Goal: Information Seeking & Learning: Learn about a topic

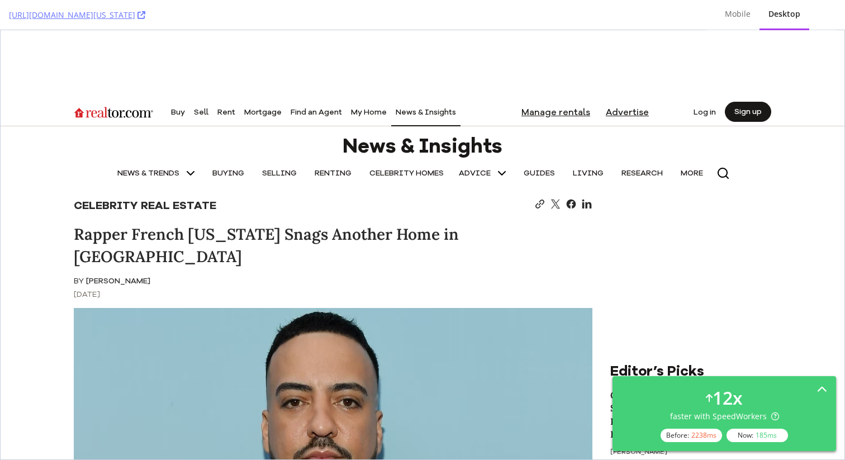
scroll to position [575, 0]
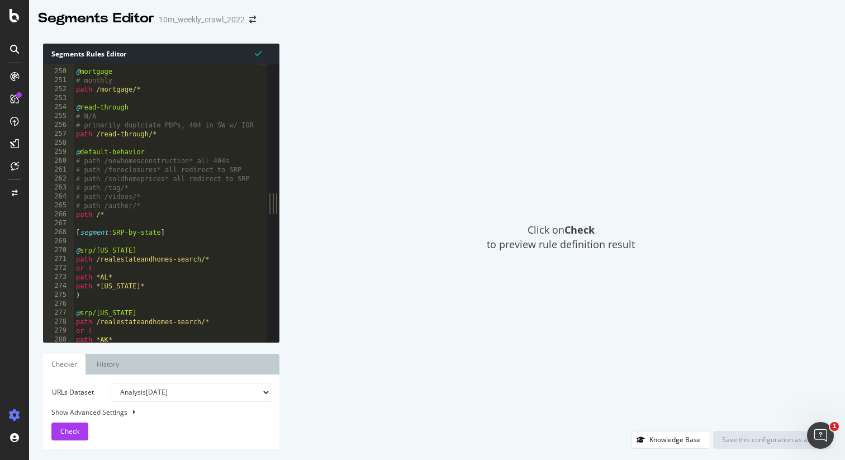
scroll to position [585, 0]
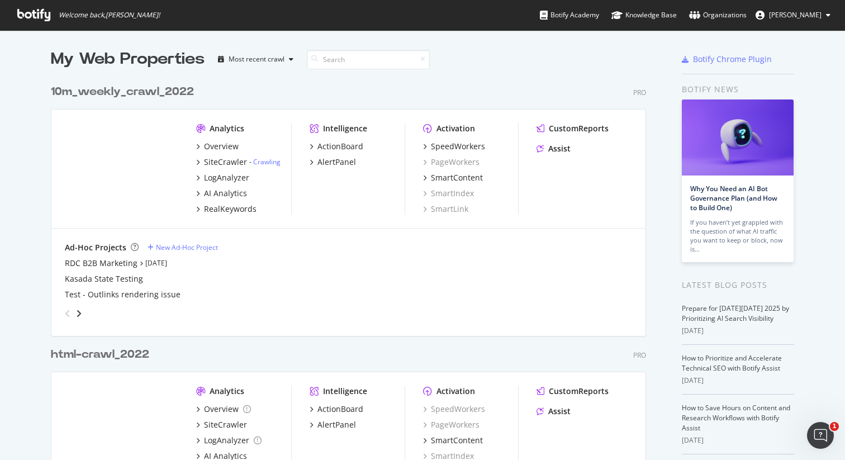
click at [160, 88] on div "10m_weekly_crawl_2022" at bounding box center [122, 92] width 143 height 16
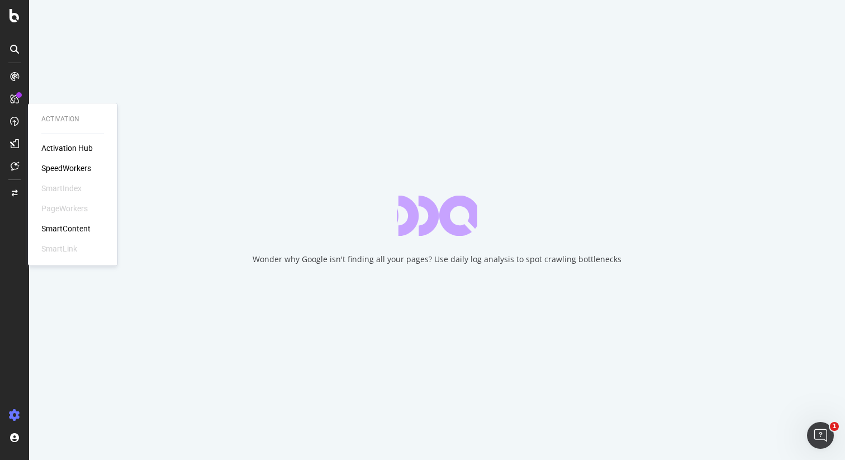
click at [70, 168] on div "SpeedWorkers" at bounding box center [66, 168] width 50 height 11
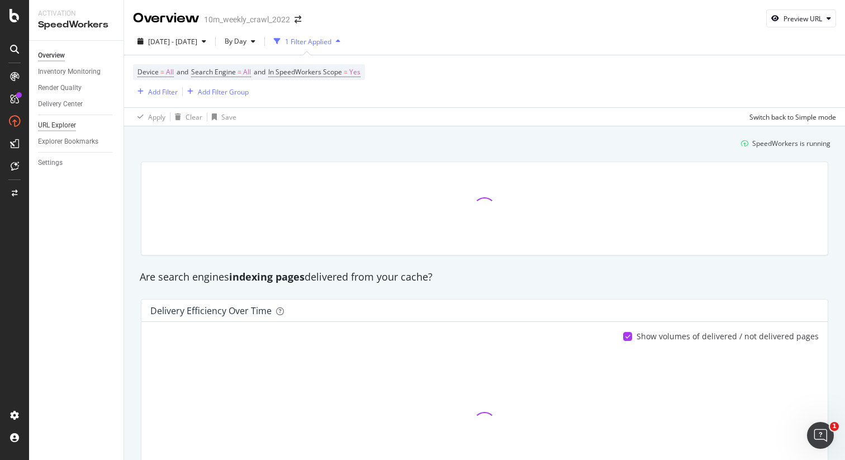
click at [56, 125] on div "URL Explorer" at bounding box center [57, 126] width 38 height 12
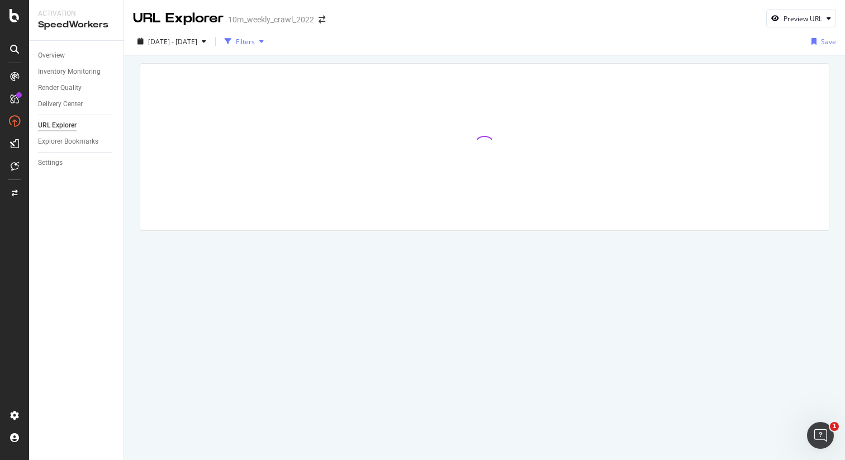
click at [255, 42] on div "Filters" at bounding box center [245, 42] width 19 height 10
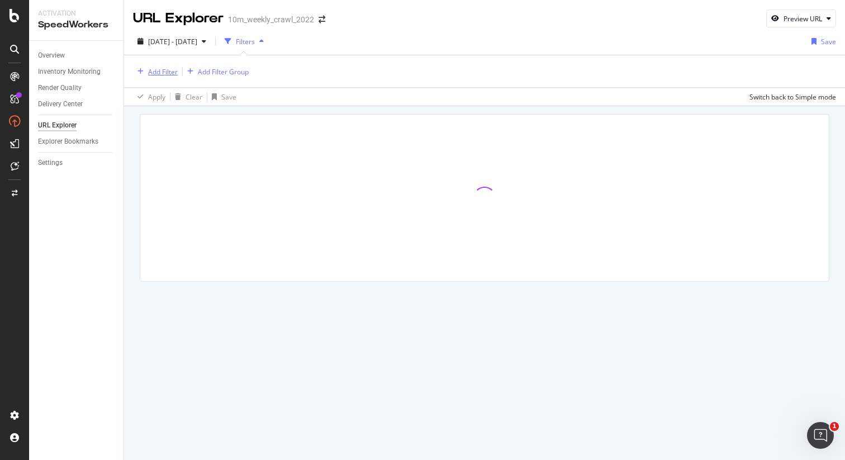
click at [165, 69] on div "Add Filter" at bounding box center [163, 72] width 30 height 10
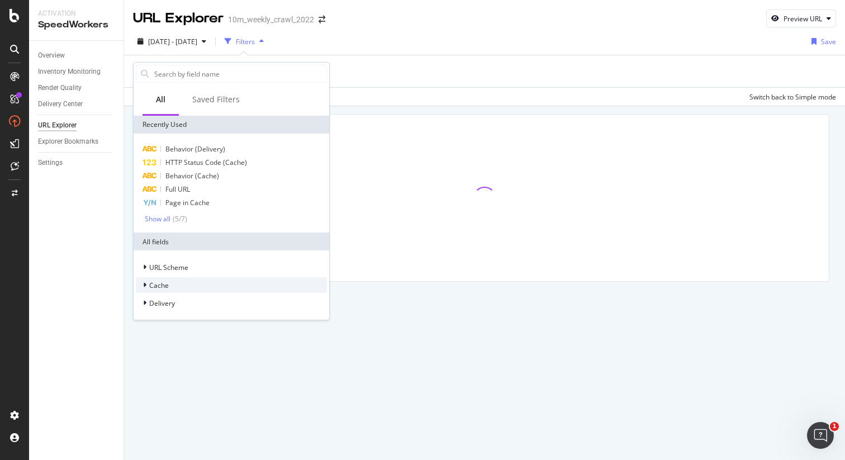
click at [171, 285] on div "Cache" at bounding box center [231, 285] width 191 height 16
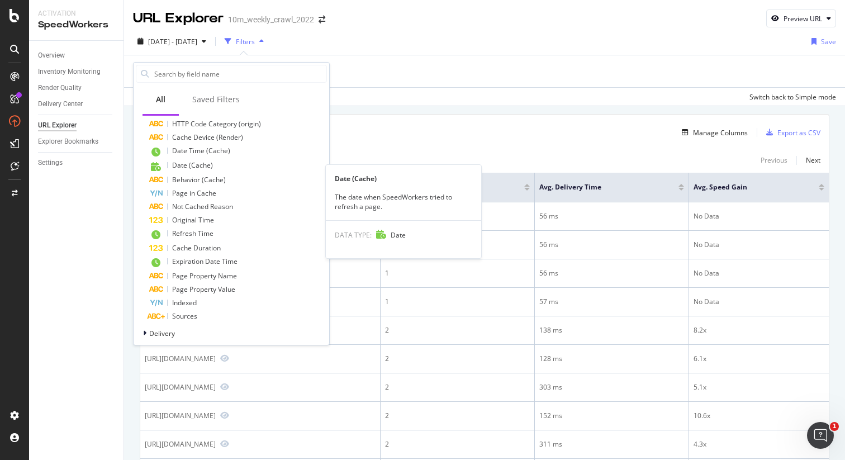
scroll to position [291, 0]
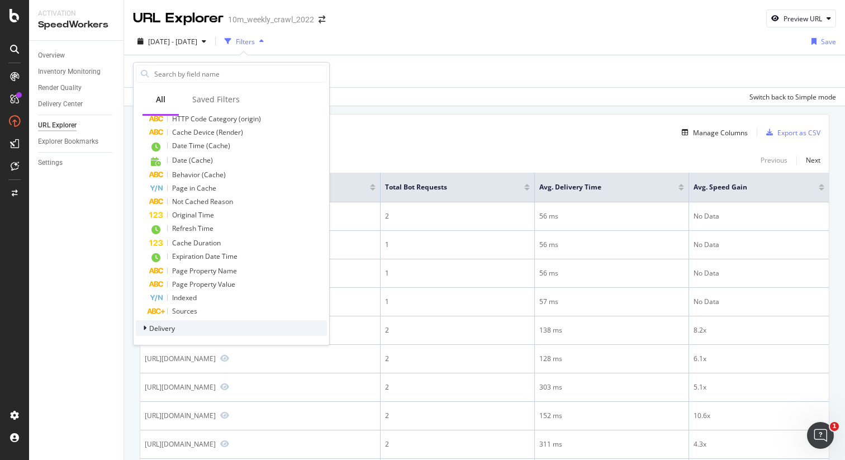
click at [166, 332] on span "Delivery" at bounding box center [162, 329] width 26 height 10
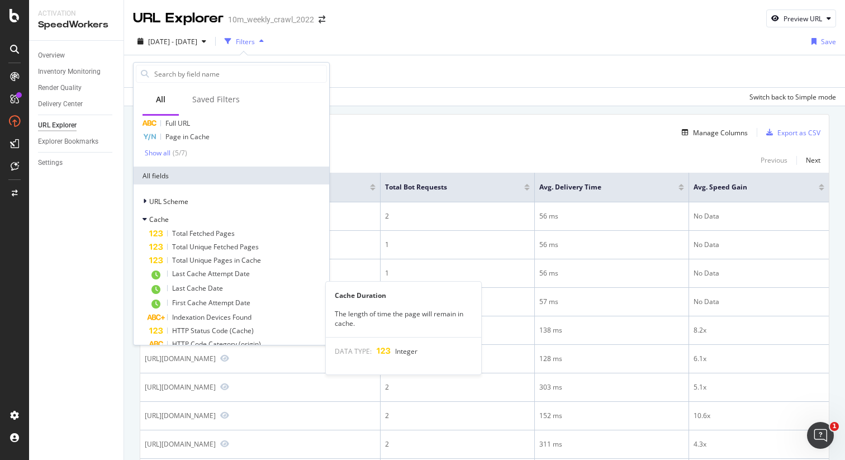
scroll to position [0, 0]
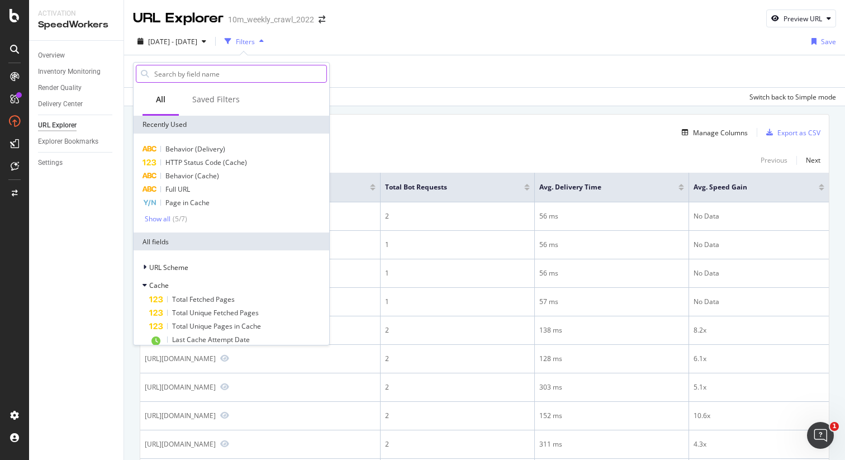
click at [183, 76] on input "text" at bounding box center [239, 73] width 173 height 17
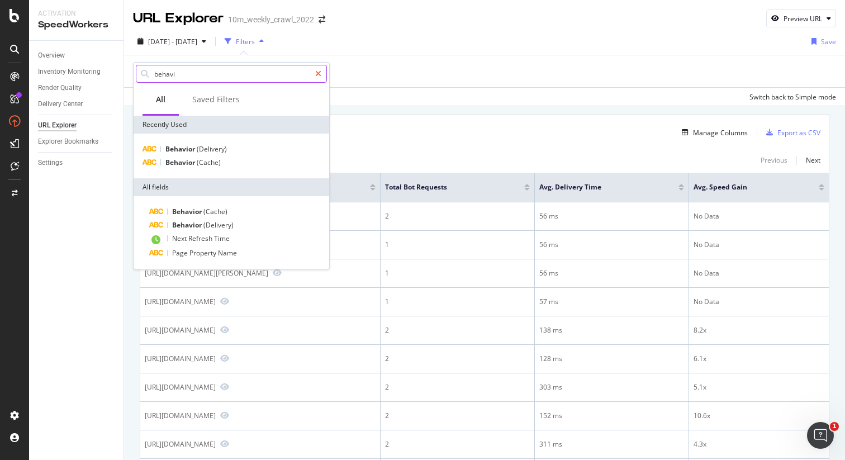
type input "behavi"
click at [320, 78] on div at bounding box center [318, 74] width 16 height 18
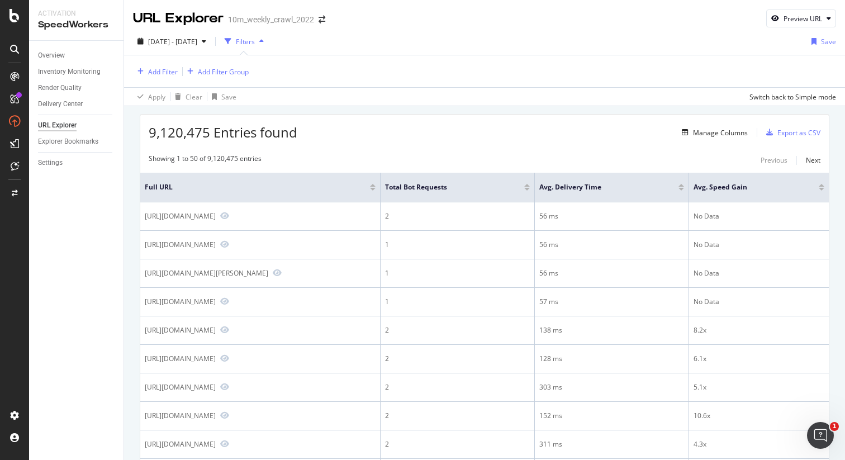
click at [504, 64] on div "Add Filter Add Filter Group" at bounding box center [484, 71] width 703 height 32
click at [164, 67] on div "Add Filter" at bounding box center [163, 72] width 30 height 10
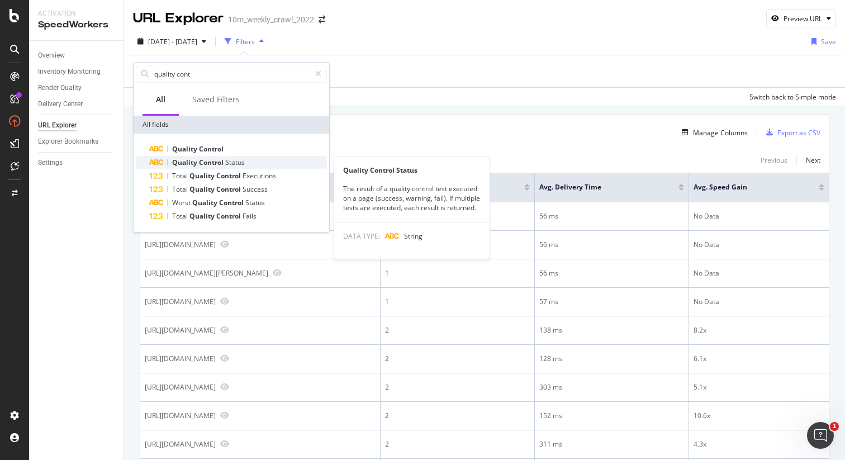
type input "quality cont"
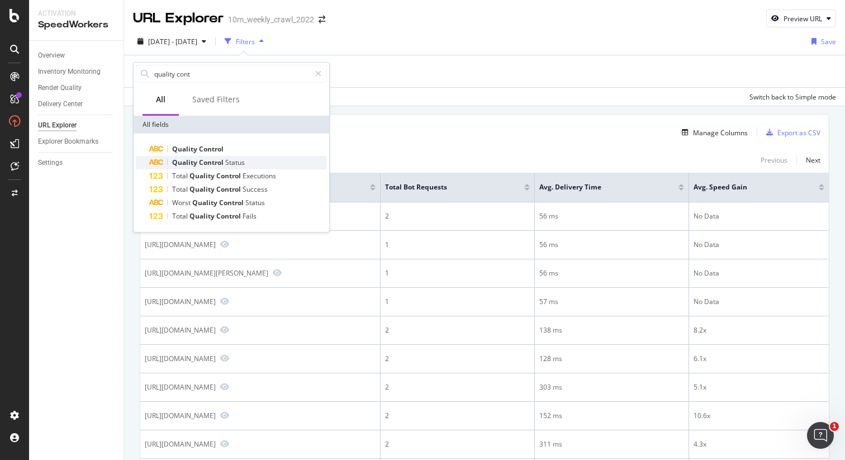
click at [249, 165] on div "Quality Control Status" at bounding box center [238, 162] width 178 height 13
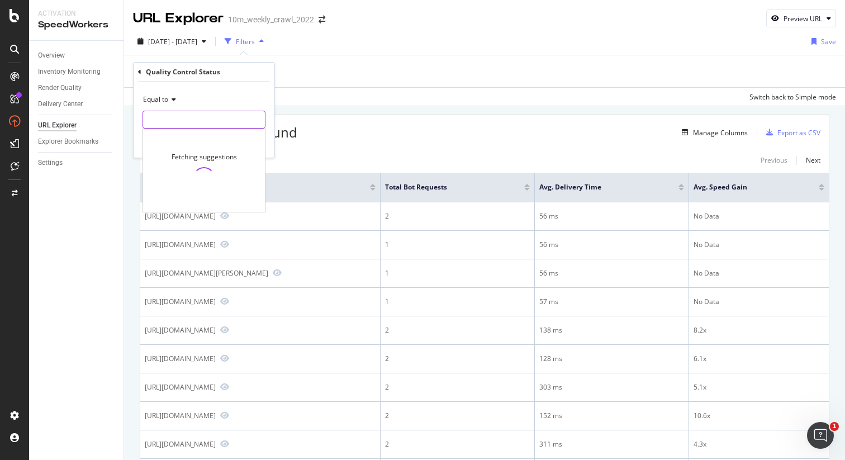
click at [162, 118] on input "text" at bounding box center [204, 120] width 122 height 18
